Goal: Information Seeking & Learning: Find specific fact

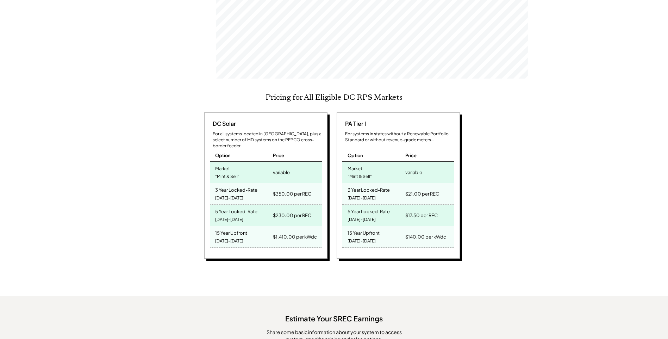
scroll to position [282, 0]
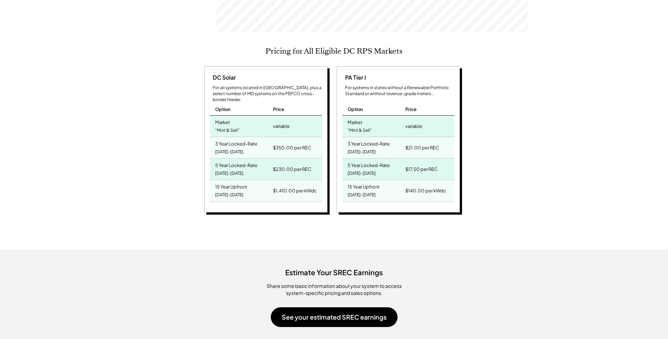
drag, startPoint x: 256, startPoint y: 116, endPoint x: 245, endPoint y: 113, distance: 11.3
click at [245, 116] on div "Market "Mint & Sell"" at bounding box center [241, 126] width 62 height 21
click at [247, 85] on div "For all systems located in [GEOGRAPHIC_DATA], plus a select number of MD system…" at bounding box center [267, 94] width 109 height 18
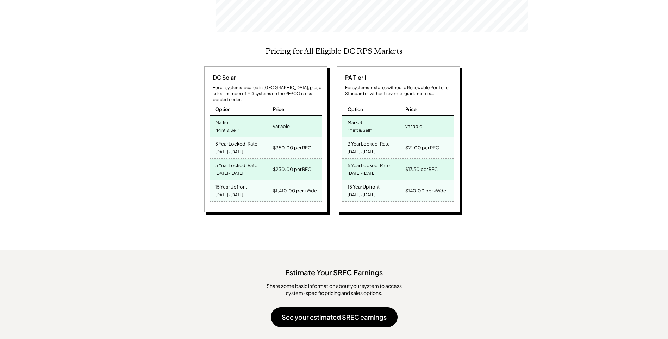
drag, startPoint x: 247, startPoint y: 78, endPoint x: 208, endPoint y: 59, distance: 43.5
click at [208, 66] on div "DC Solar For all systems located in [GEOGRAPHIC_DATA], plus a select number of …" at bounding box center [265, 139] width 123 height 147
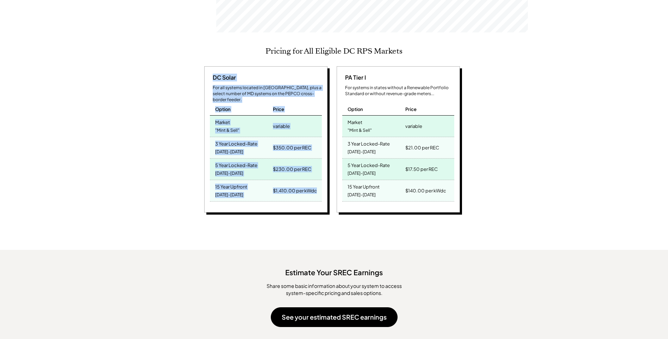
drag, startPoint x: 200, startPoint y: 55, endPoint x: 324, endPoint y: 203, distance: 192.7
click at [324, 203] on div "DC Solar For all systems located in [GEOGRAPHIC_DATA], plus a select number of …" at bounding box center [333, 140] width 403 height 149
copy div "DC Solar For all systems located in [GEOGRAPHIC_DATA], plus a select number of …"
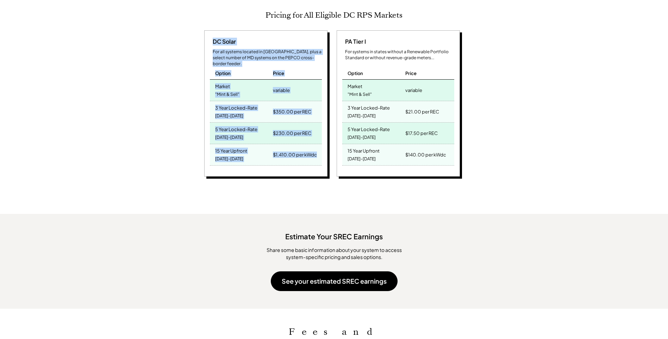
scroll to position [317, 0]
